Goal: Task Accomplishment & Management: Use online tool/utility

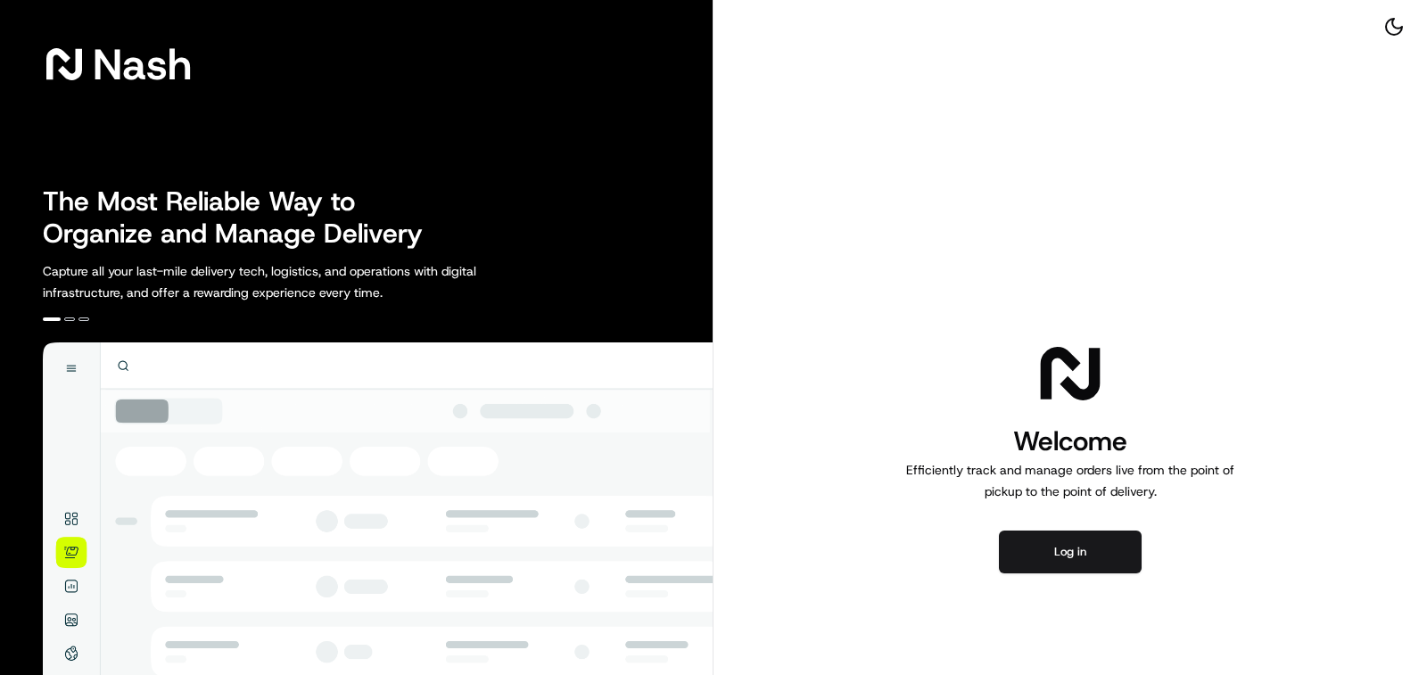
click at [1107, 562] on button "Log in" at bounding box center [1070, 552] width 143 height 43
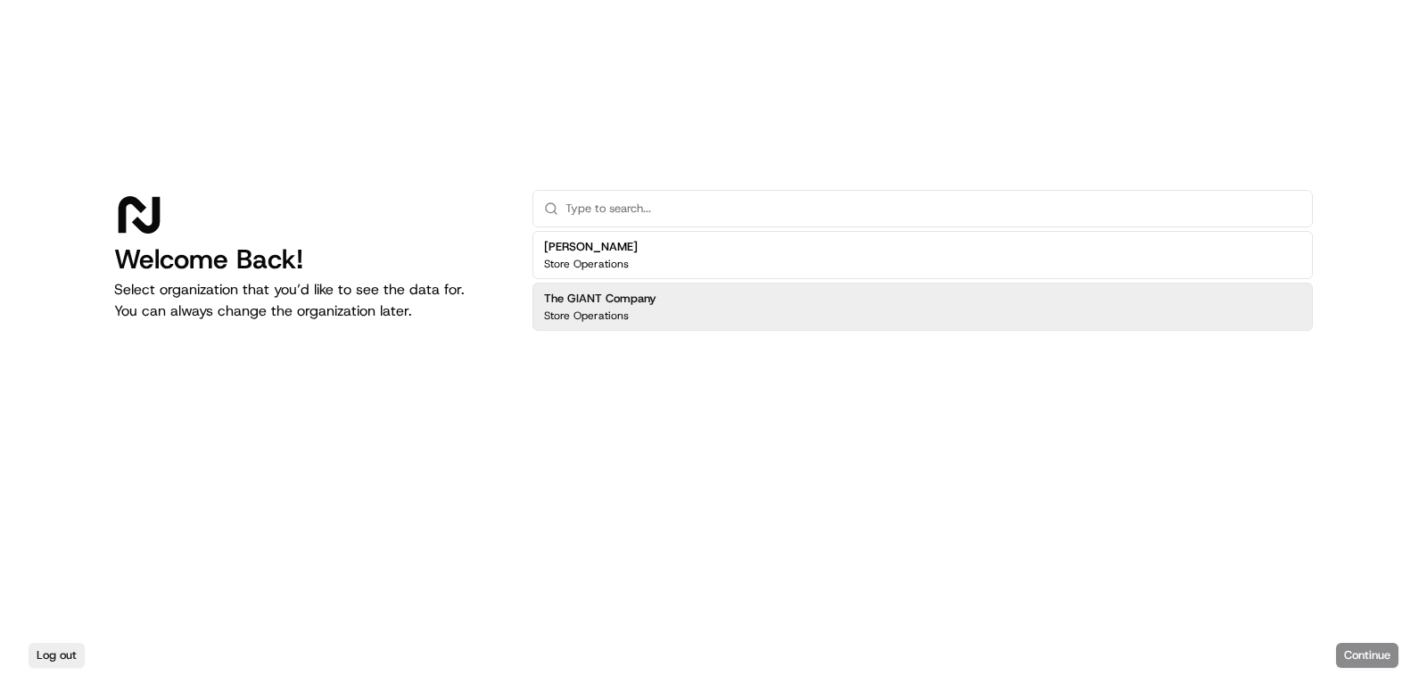
click at [741, 310] on div "The GIANT Company Store Operations" at bounding box center [923, 307] width 780 height 48
click at [1379, 667] on button "Continue" at bounding box center [1367, 655] width 62 height 25
